Goal: Task Accomplishment & Management: Complete application form

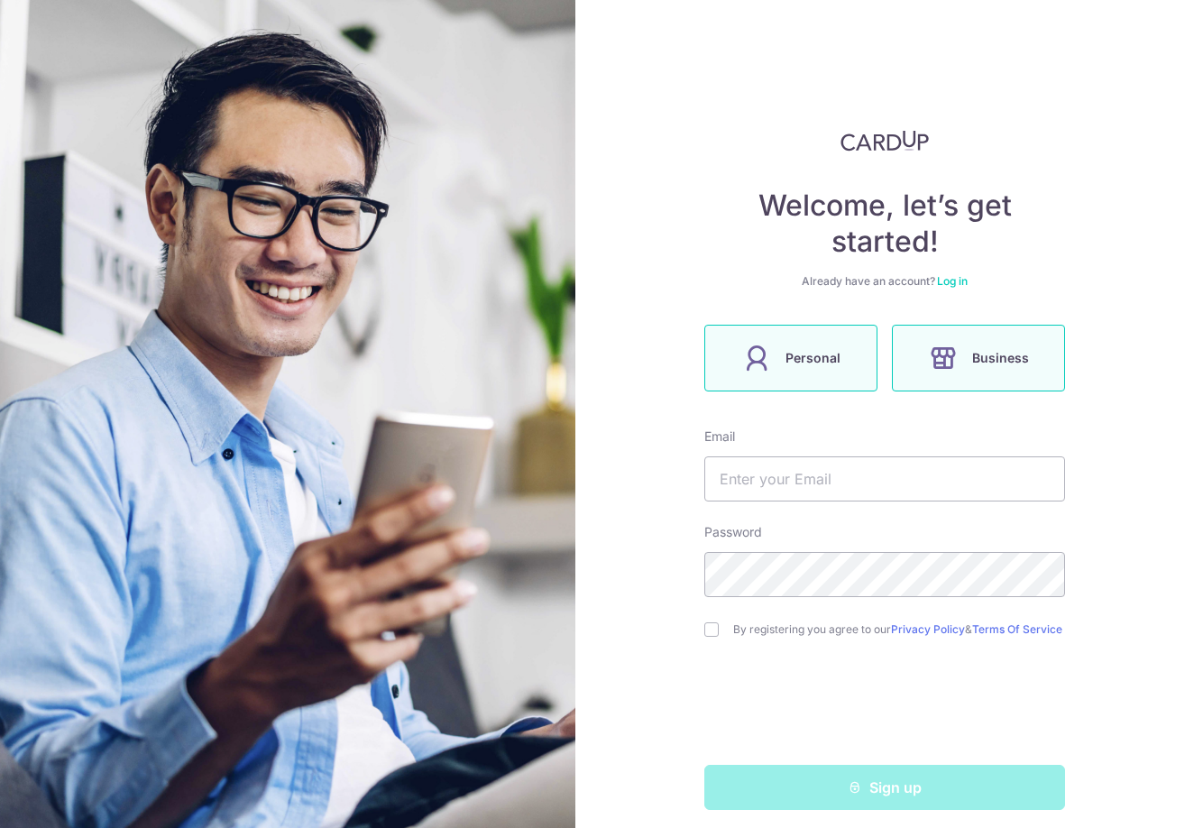
click at [814, 365] on span "Personal" at bounding box center [813, 358] width 55 height 22
click at [831, 488] on input "text" at bounding box center [884, 478] width 361 height 45
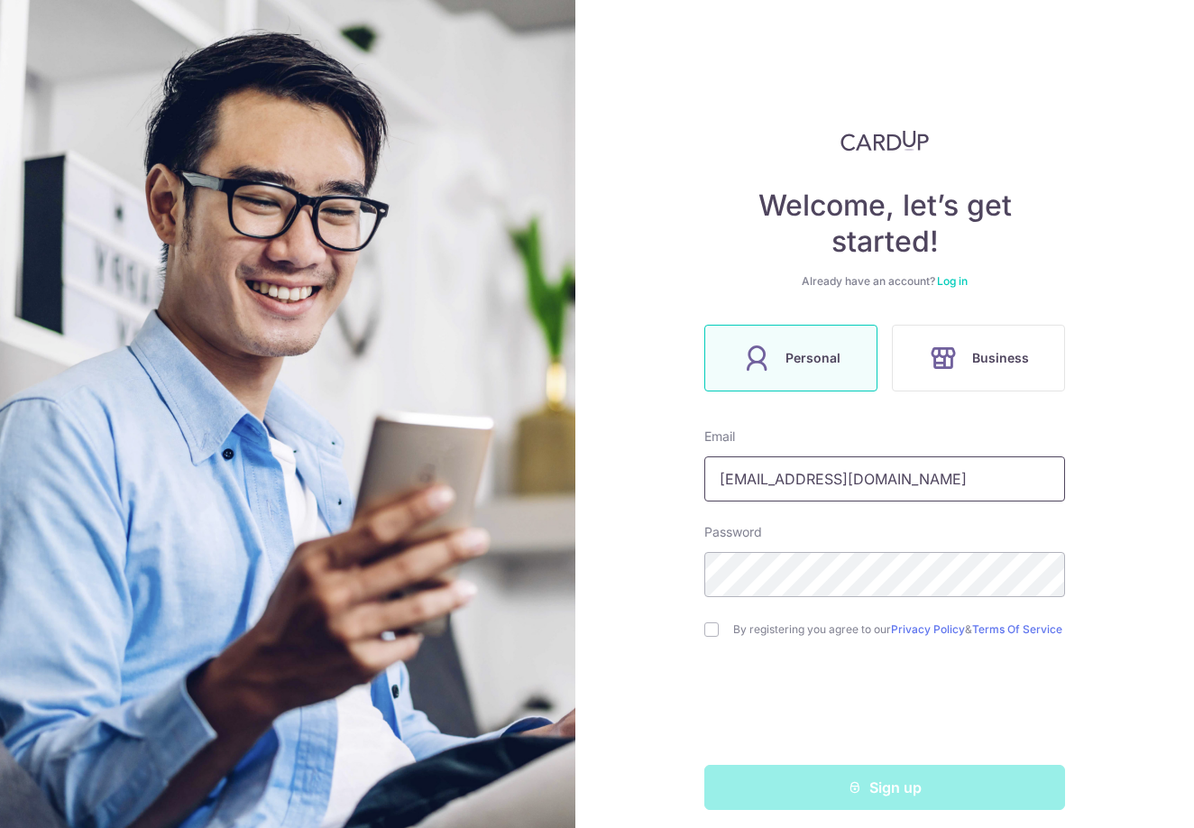
type input "[EMAIL_ADDRESS][DOMAIN_NAME]"
click at [720, 650] on form "Email newgniy@hotmail.com Password By registering you agree to our Privacy Poli…" at bounding box center [884, 618] width 361 height 382
click at [707, 640] on div "By registering you agree to our Privacy Policy & Terms Of Service" at bounding box center [884, 630] width 361 height 22
click at [704, 630] on input "checkbox" at bounding box center [711, 629] width 14 height 14
checkbox input "true"
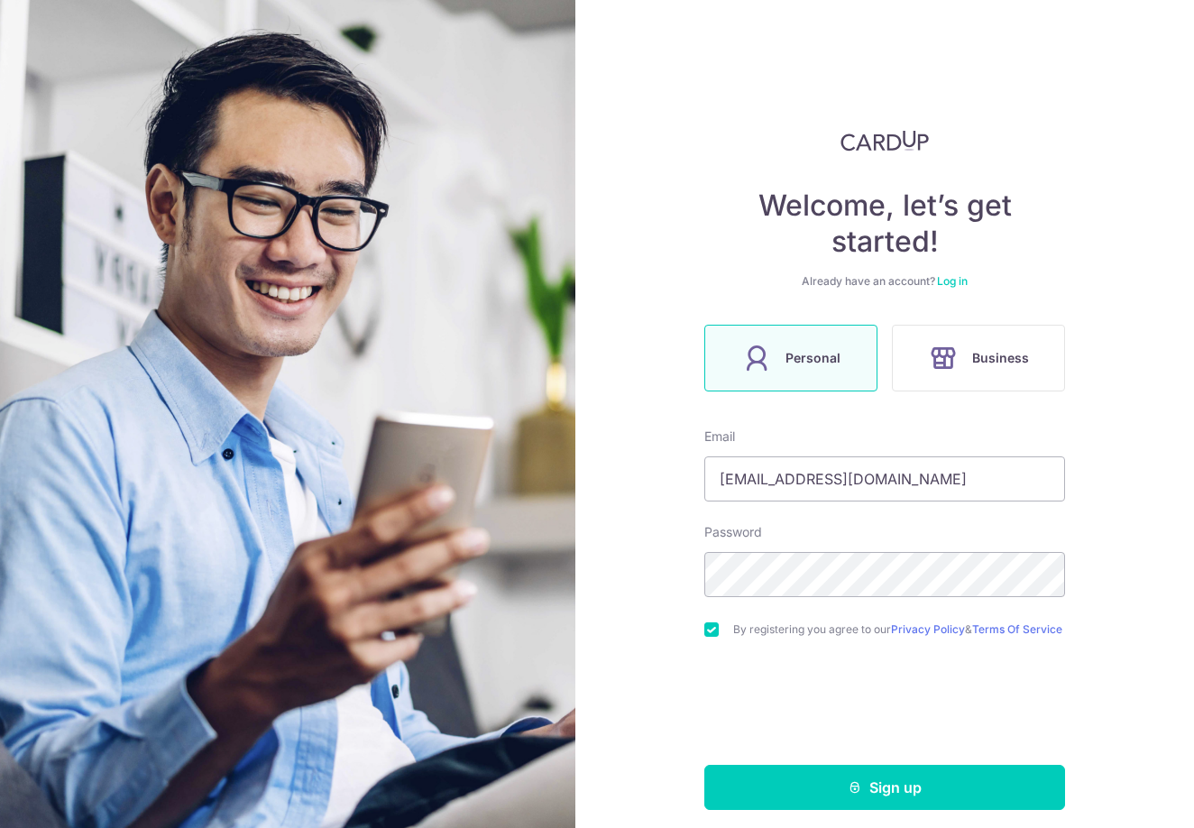
click at [839, 823] on div "Welcome, let’s get started! Already have an account? Log in Personal Business E…" at bounding box center [884, 414] width 619 height 828
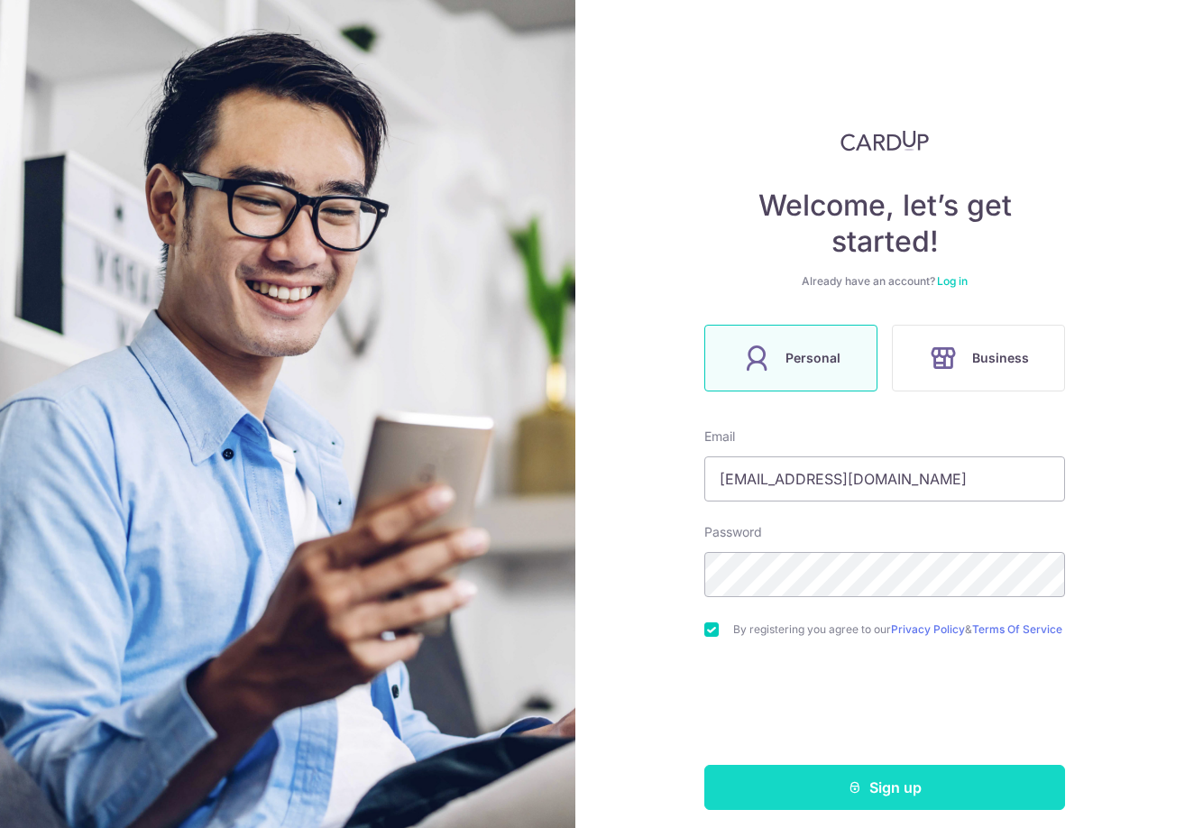
click at [848, 795] on icon "submit" at bounding box center [855, 787] width 14 height 14
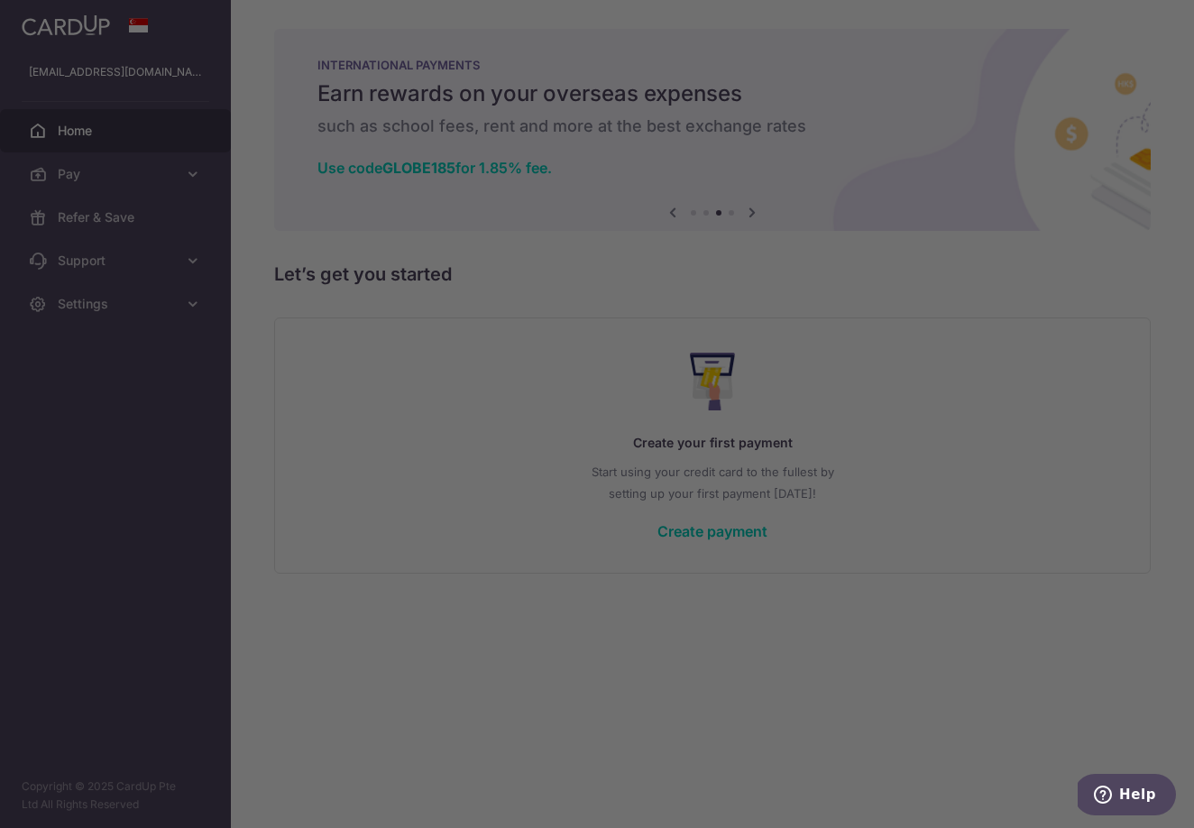
click at [929, 527] on div at bounding box center [603, 418] width 1206 height 836
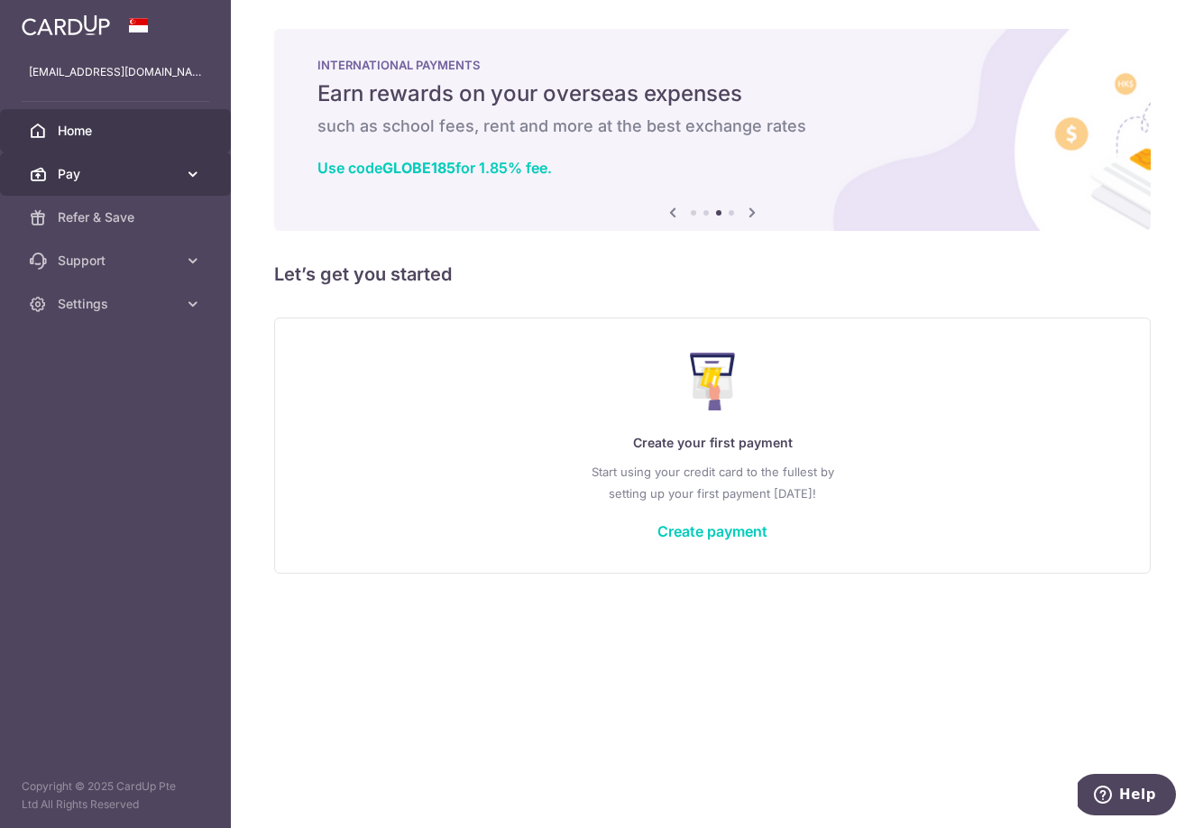
click at [188, 172] on icon at bounding box center [193, 174] width 18 height 18
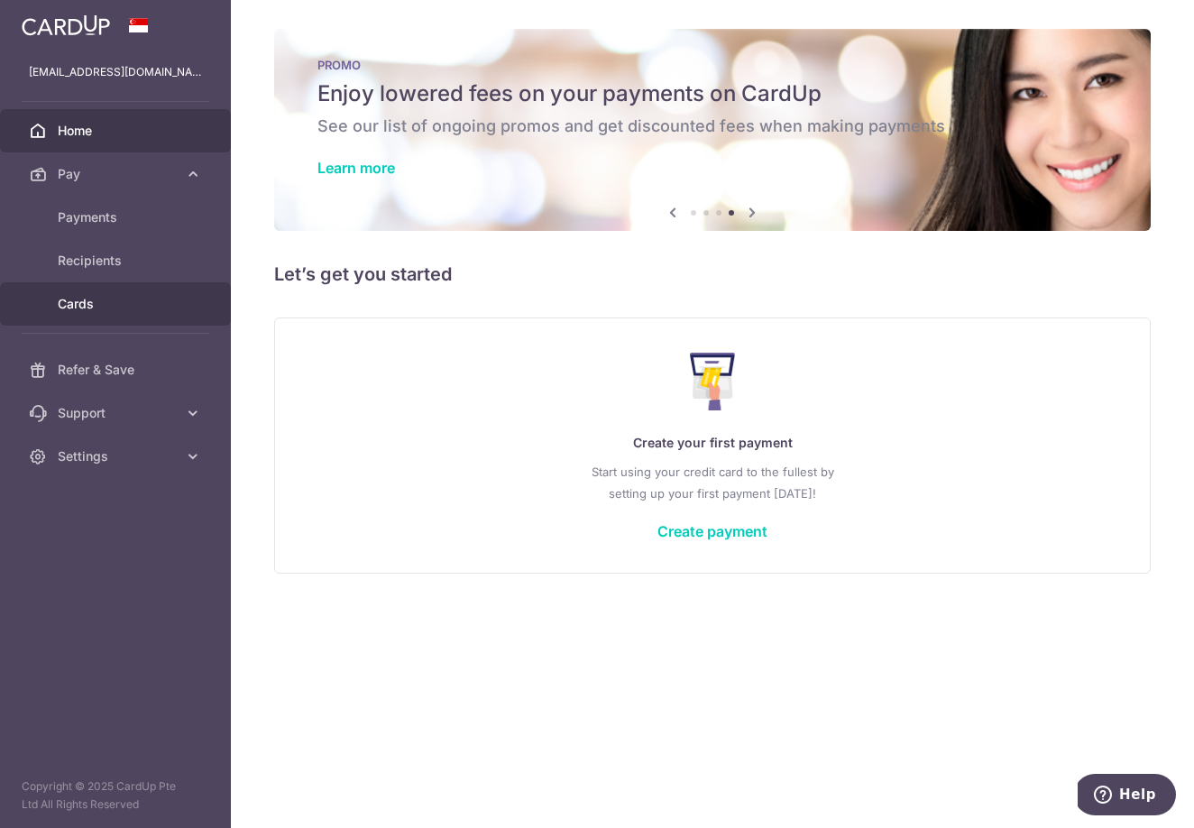
click at [106, 308] on span "Cards" at bounding box center [117, 304] width 119 height 18
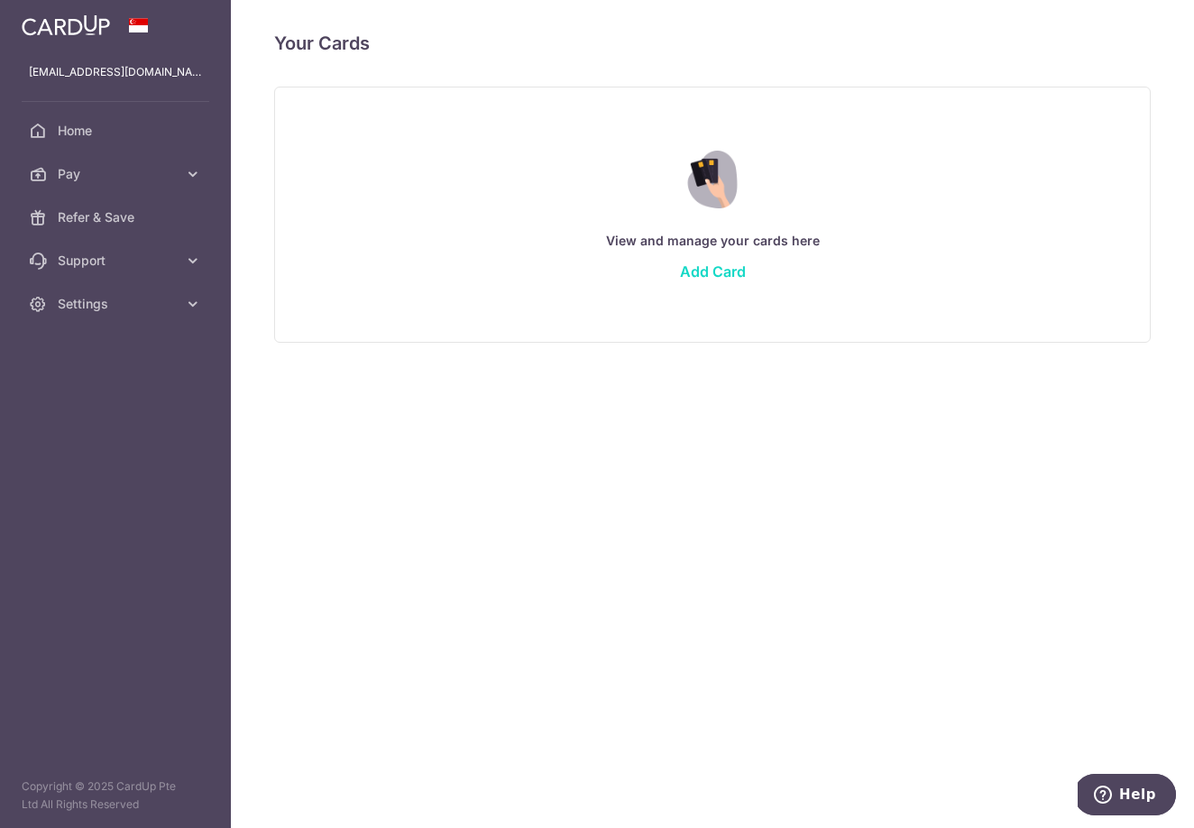
click at [718, 275] on link "Add Card" at bounding box center [713, 271] width 66 height 18
click at [709, 272] on link "Add Card" at bounding box center [713, 271] width 66 height 18
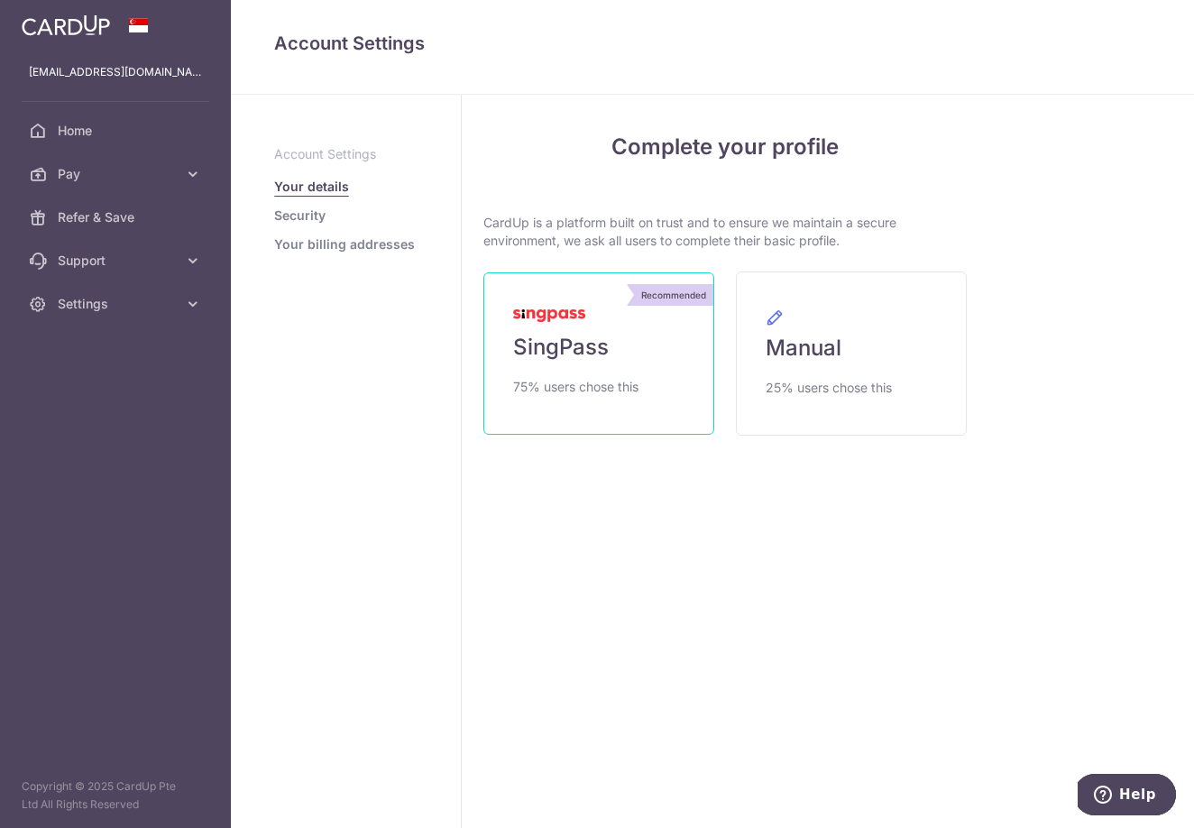
click at [604, 374] on link "Recommended SingPass 75% users chose this" at bounding box center [598, 353] width 231 height 162
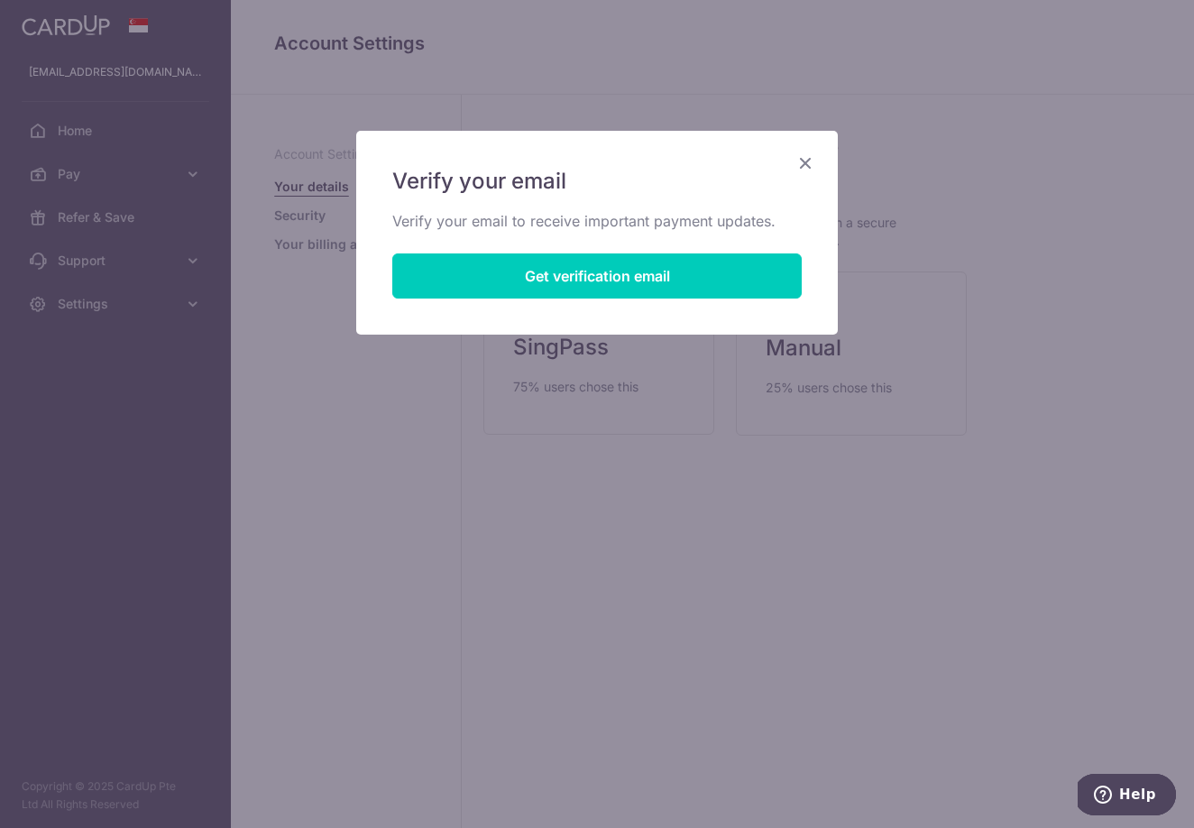
click at [620, 278] on button "Get verification email" at bounding box center [596, 275] width 409 height 45
